Goal: Task Accomplishment & Management: Manage account settings

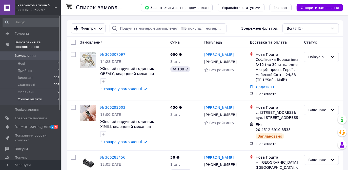
click at [44, 97] on li "Очікує оплати 5" at bounding box center [31, 101] width 62 height 10
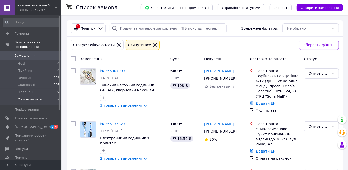
scroll to position [147, 0]
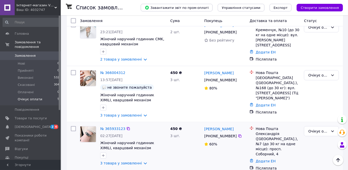
drag, startPoint x: 236, startPoint y: 133, endPoint x: 224, endPoint y: 142, distance: 14.2
click at [237, 133] on div at bounding box center [239, 135] width 5 height 5
click at [238, 134] on icon at bounding box center [240, 136] width 4 height 4
click at [238, 78] on icon at bounding box center [240, 80] width 4 height 4
click at [321, 72] on div "Очікує оплати" at bounding box center [318, 75] width 20 height 6
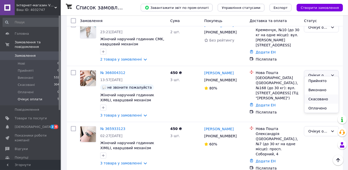
click at [317, 97] on li "Скасовано" at bounding box center [321, 98] width 34 height 9
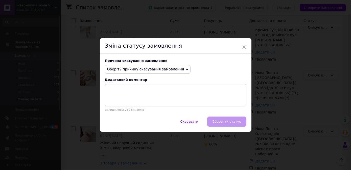
click at [160, 72] on span "Оберіть причину скасування замовлення" at bounding box center [148, 69] width 86 height 9
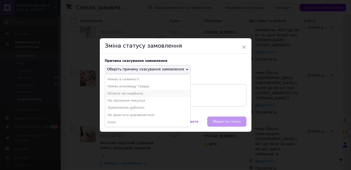
click at [128, 93] on li "Оплата не надійшла" at bounding box center [147, 93] width 85 height 7
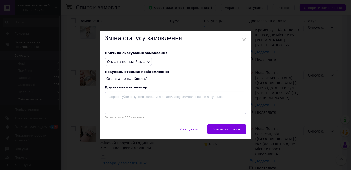
click at [223, 127] on button "Зберегти статус" at bounding box center [226, 129] width 39 height 10
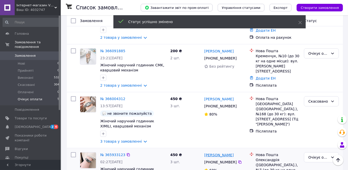
scroll to position [108, 0]
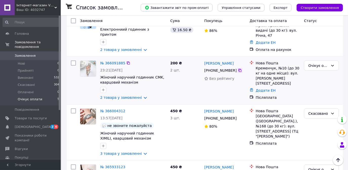
click at [238, 69] on icon at bounding box center [239, 70] width 3 height 3
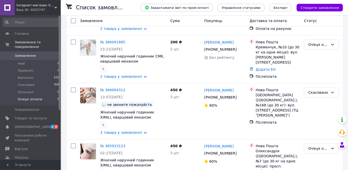
scroll to position [147, 0]
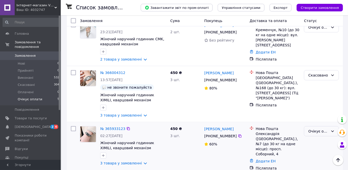
click at [313, 128] on div "Очікує оплати" at bounding box center [318, 131] width 20 height 6
click at [238, 134] on icon at bounding box center [239, 135] width 3 height 3
click at [326, 128] on div "Очікує оплати" at bounding box center [318, 131] width 20 height 6
click at [316, 156] on li "Скасовано" at bounding box center [321, 154] width 34 height 9
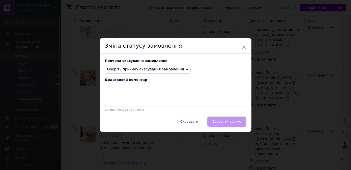
click at [165, 72] on span "Оберіть причину скасування замовлення" at bounding box center [148, 69] width 86 height 9
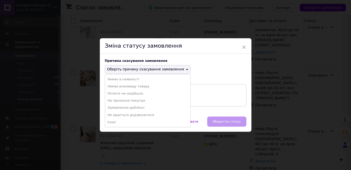
click at [112, 96] on li "Оплата не надійшла" at bounding box center [147, 93] width 85 height 7
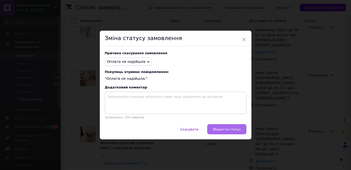
click at [229, 128] on span "Зберегти статус" at bounding box center [227, 129] width 29 height 4
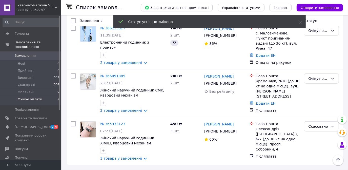
scroll to position [90, 0]
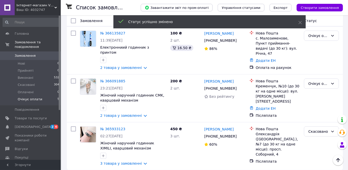
click at [30, 53] on span "Замовлення" at bounding box center [25, 55] width 21 height 5
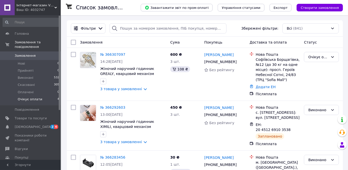
click at [36, 97] on span "Очікує оплати" at bounding box center [30, 99] width 25 height 5
